Goal: Task Accomplishment & Management: Manage account settings

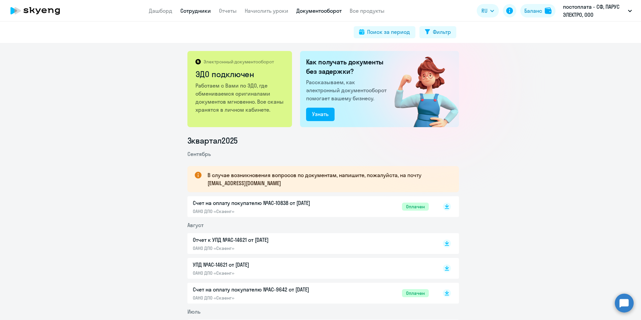
click at [198, 9] on link "Сотрудники" at bounding box center [195, 10] width 30 height 7
select select "30"
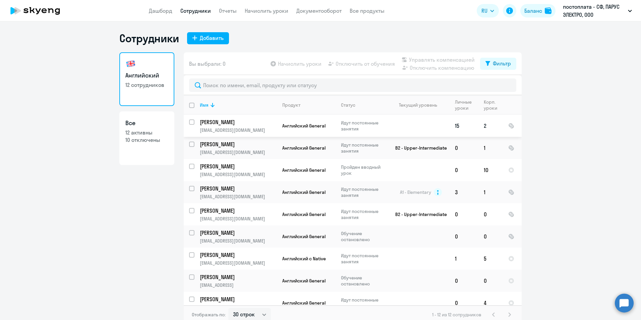
click at [482, 125] on td "2" at bounding box center [490, 126] width 24 height 22
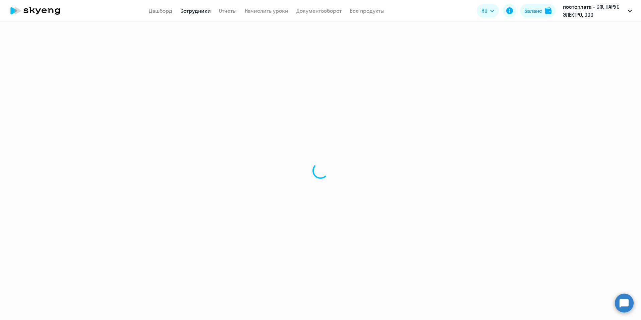
select select "english"
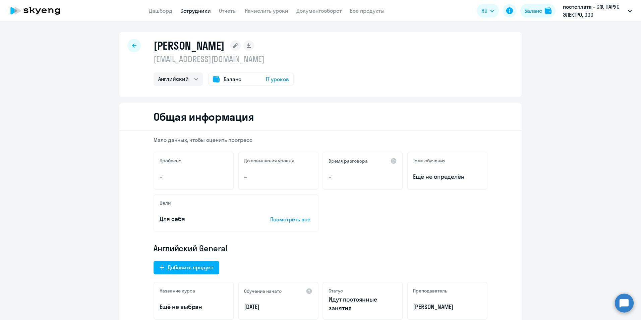
click at [129, 43] on div at bounding box center [133, 45] width 13 height 13
select select "30"
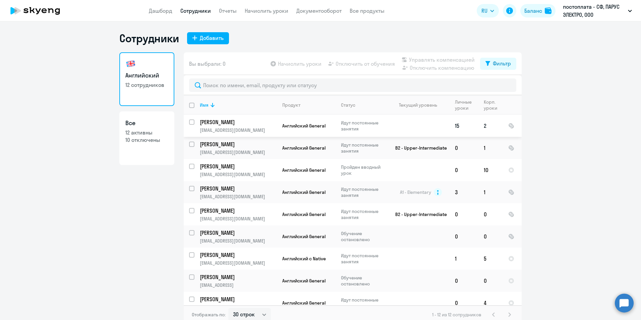
click at [189, 121] on input "select row 6310817" at bounding box center [195, 125] width 13 height 13
checkbox input "true"
click at [310, 63] on span "Начислить уроки" at bounding box center [300, 64] width 44 height 8
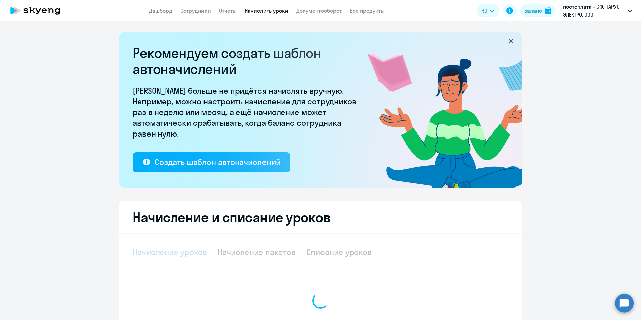
select select "10"
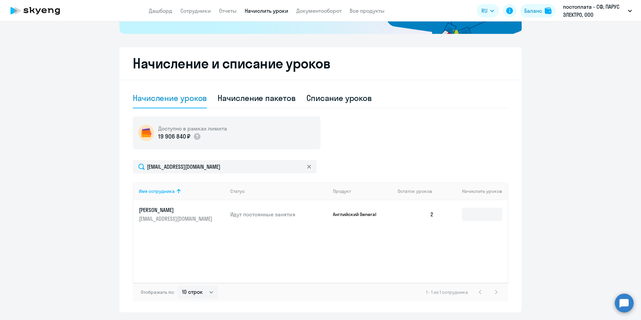
scroll to position [173, 0]
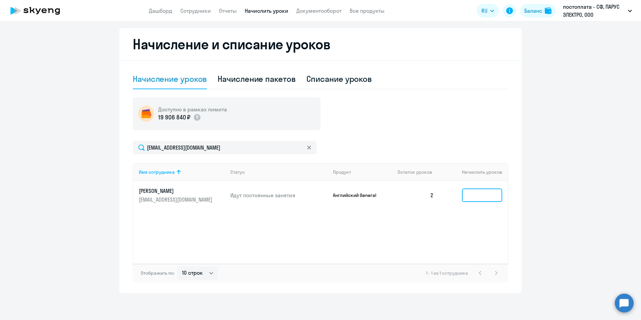
click at [478, 196] on input at bounding box center [482, 194] width 40 height 13
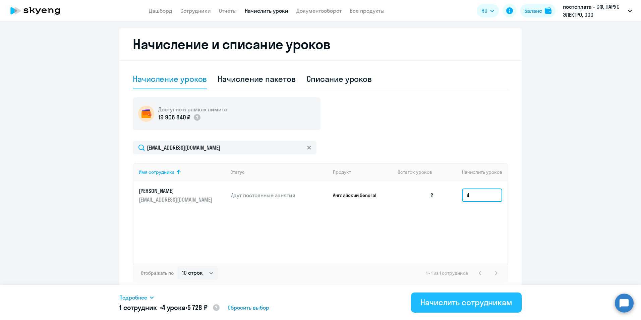
type input "4"
click at [472, 307] on button "Начислить сотрудникам" at bounding box center [466, 302] width 111 height 20
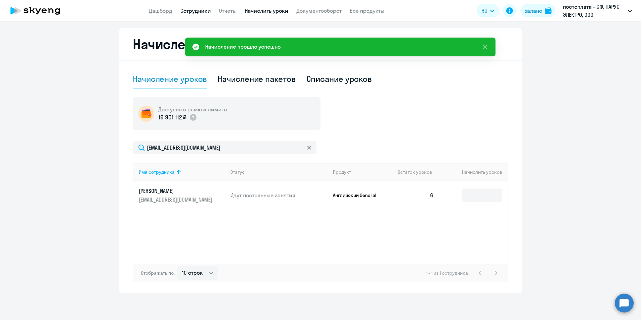
click at [197, 12] on link "Сотрудники" at bounding box center [195, 10] width 30 height 7
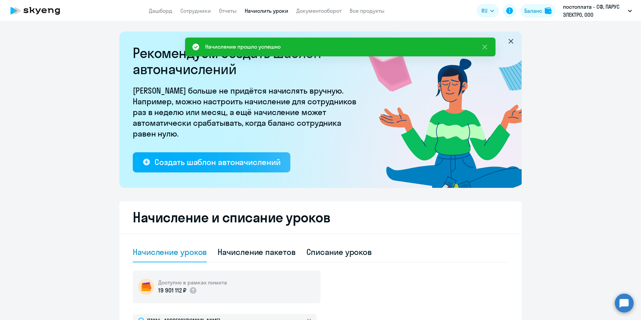
select select "30"
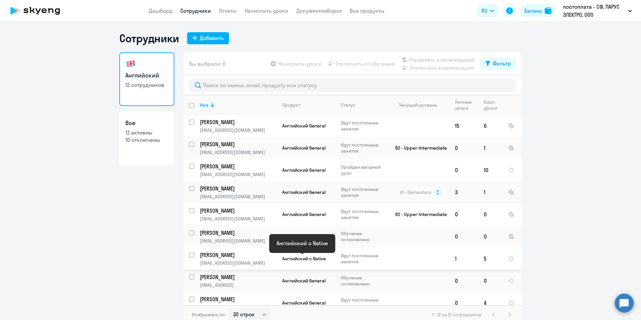
click at [316, 259] on span "Английский с Native" at bounding box center [304, 258] width 44 height 6
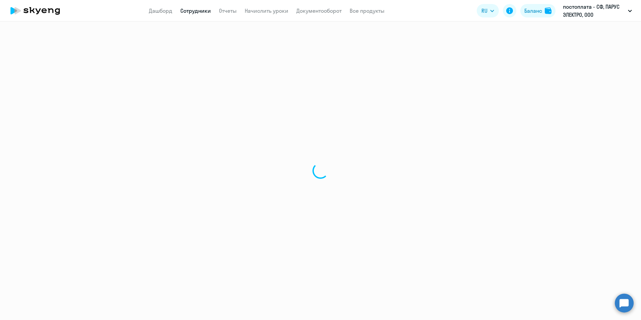
select select "english"
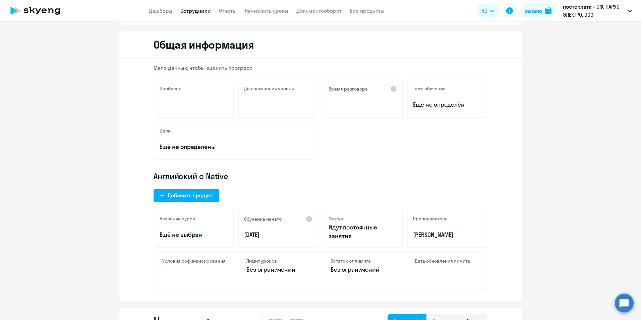
scroll to position [101, 0]
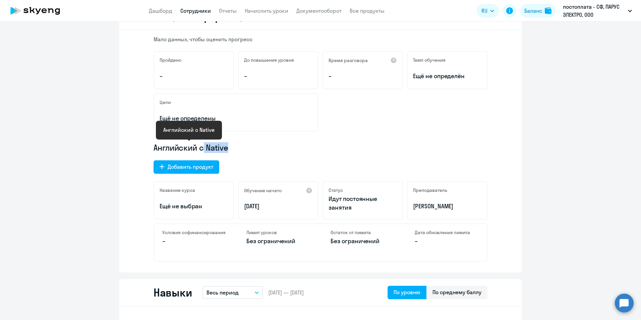
drag, startPoint x: 228, startPoint y: 147, endPoint x: 203, endPoint y: 146, distance: 25.5
click at [203, 146] on p "Английский с Native" at bounding box center [320, 147] width 334 height 11
copy span "Native"
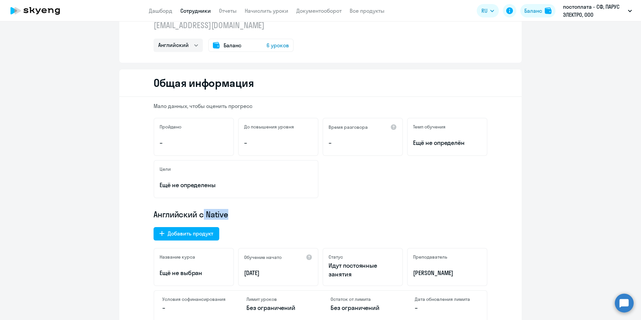
scroll to position [0, 0]
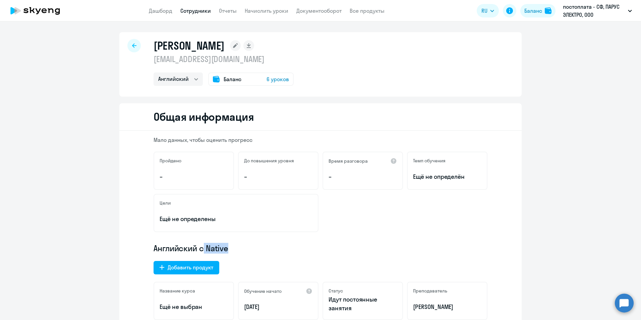
select select "30"
